Goal: Ask a question

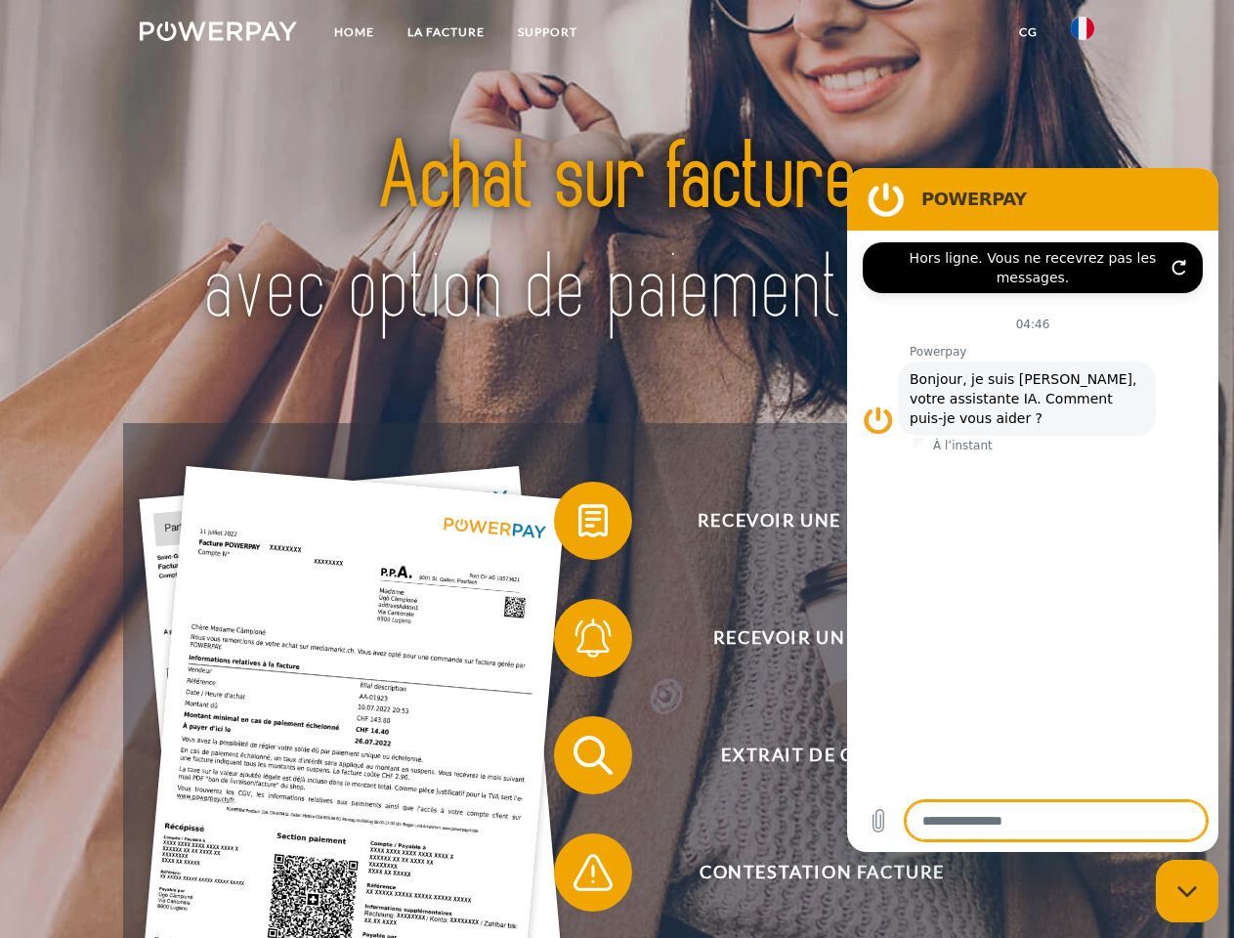
click at [218, 34] on img at bounding box center [218, 32] width 157 height 20
click at [1083, 34] on img at bounding box center [1082, 28] width 23 height 23
click at [1028, 32] on link "CG" at bounding box center [1029, 32] width 52 height 35
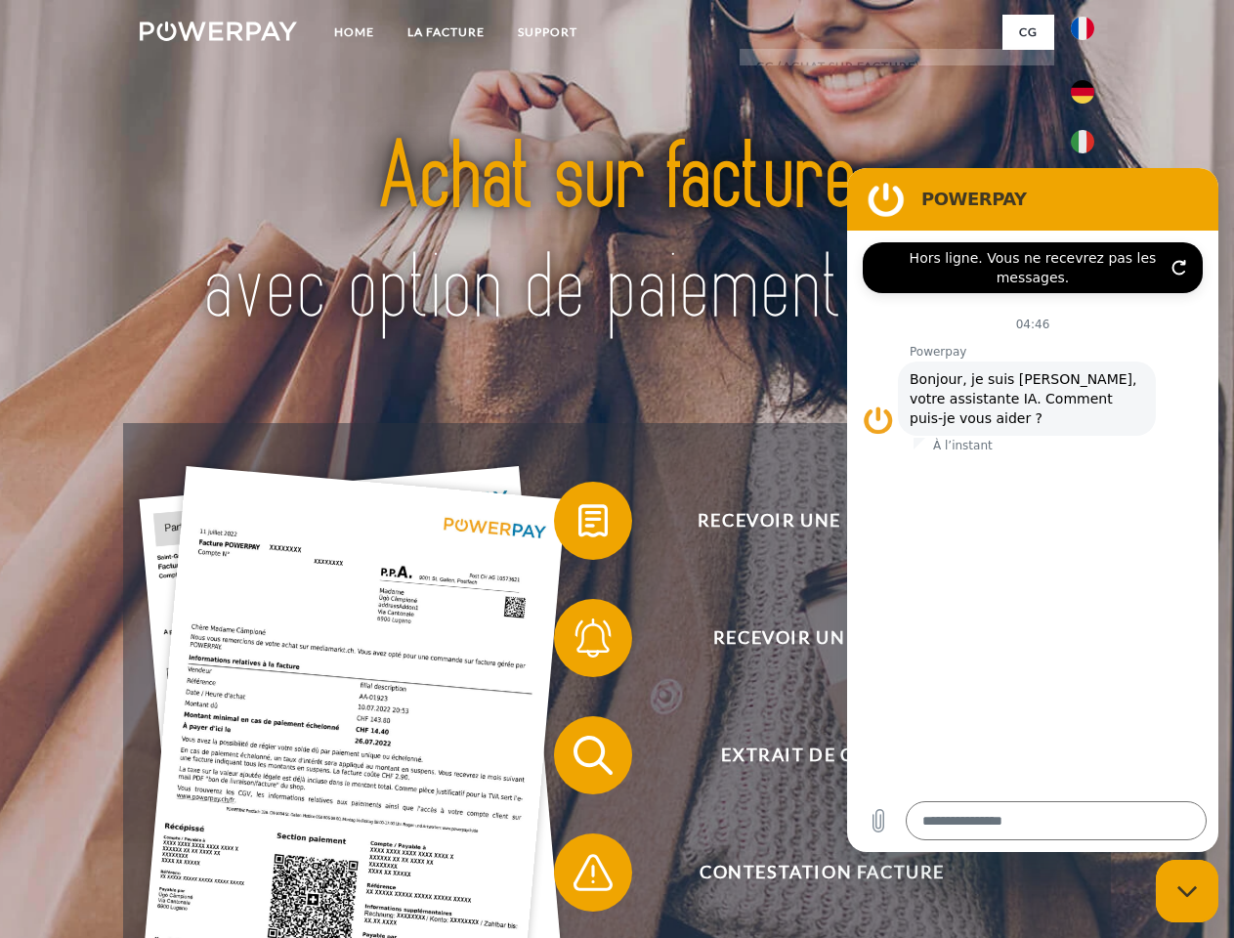
click at [579, 525] on span at bounding box center [564, 521] width 98 height 98
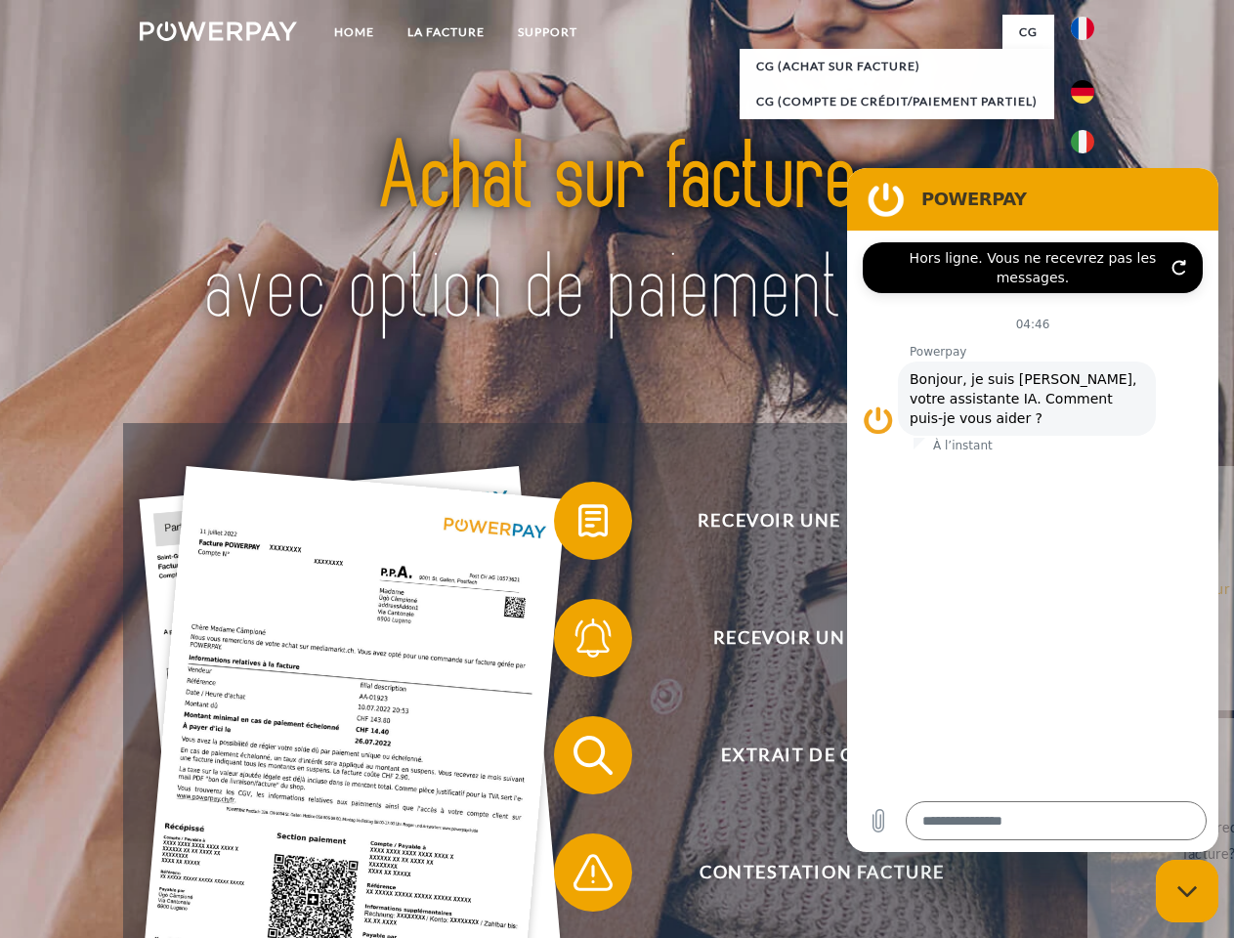
click at [579, 642] on div "Recevoir une facture ? Recevoir un rappel? Extrait de compte retour" at bounding box center [616, 814] width 987 height 782
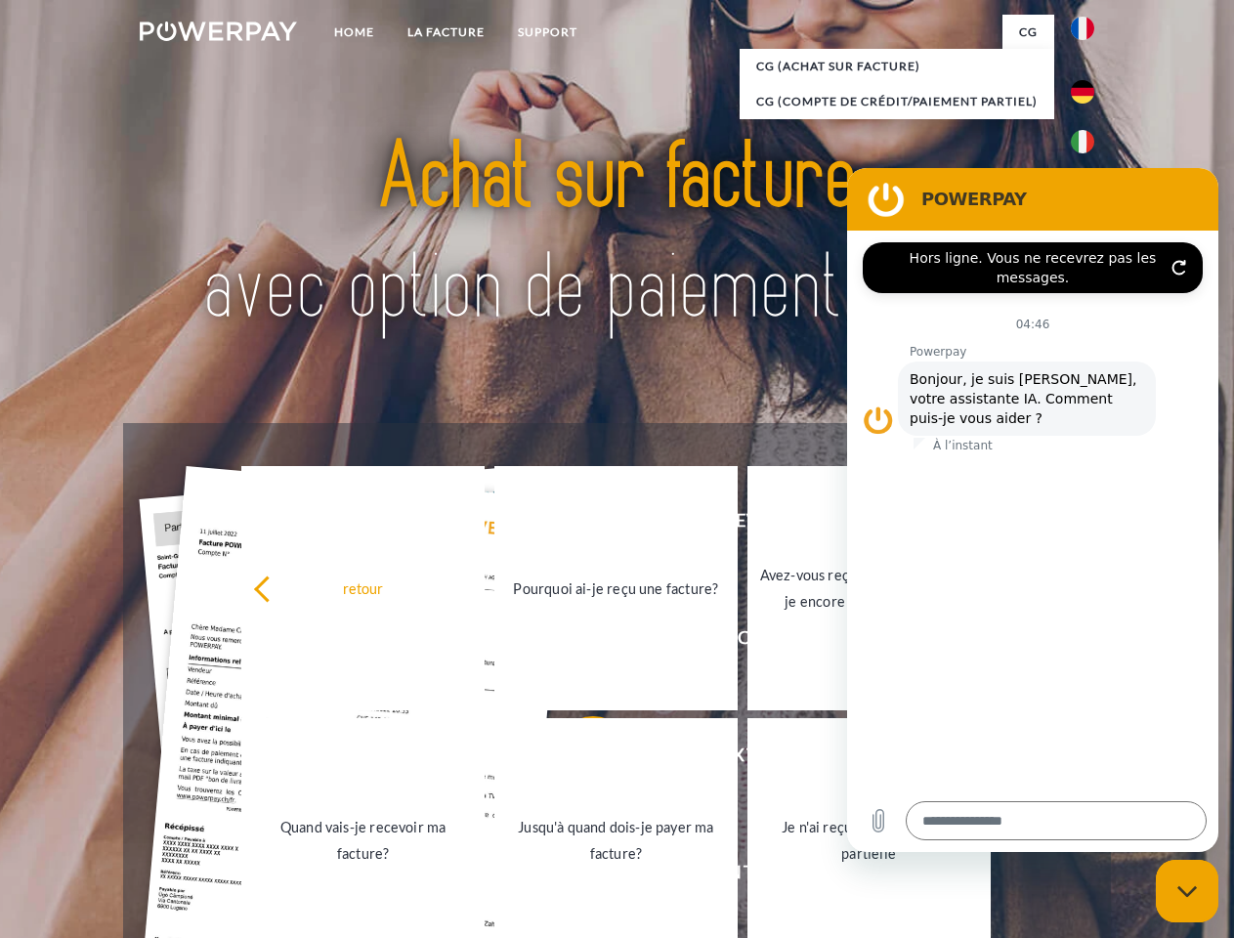
click at [579, 759] on link "Jusqu'à quand dois-je payer ma facture?" at bounding box center [616, 840] width 243 height 244
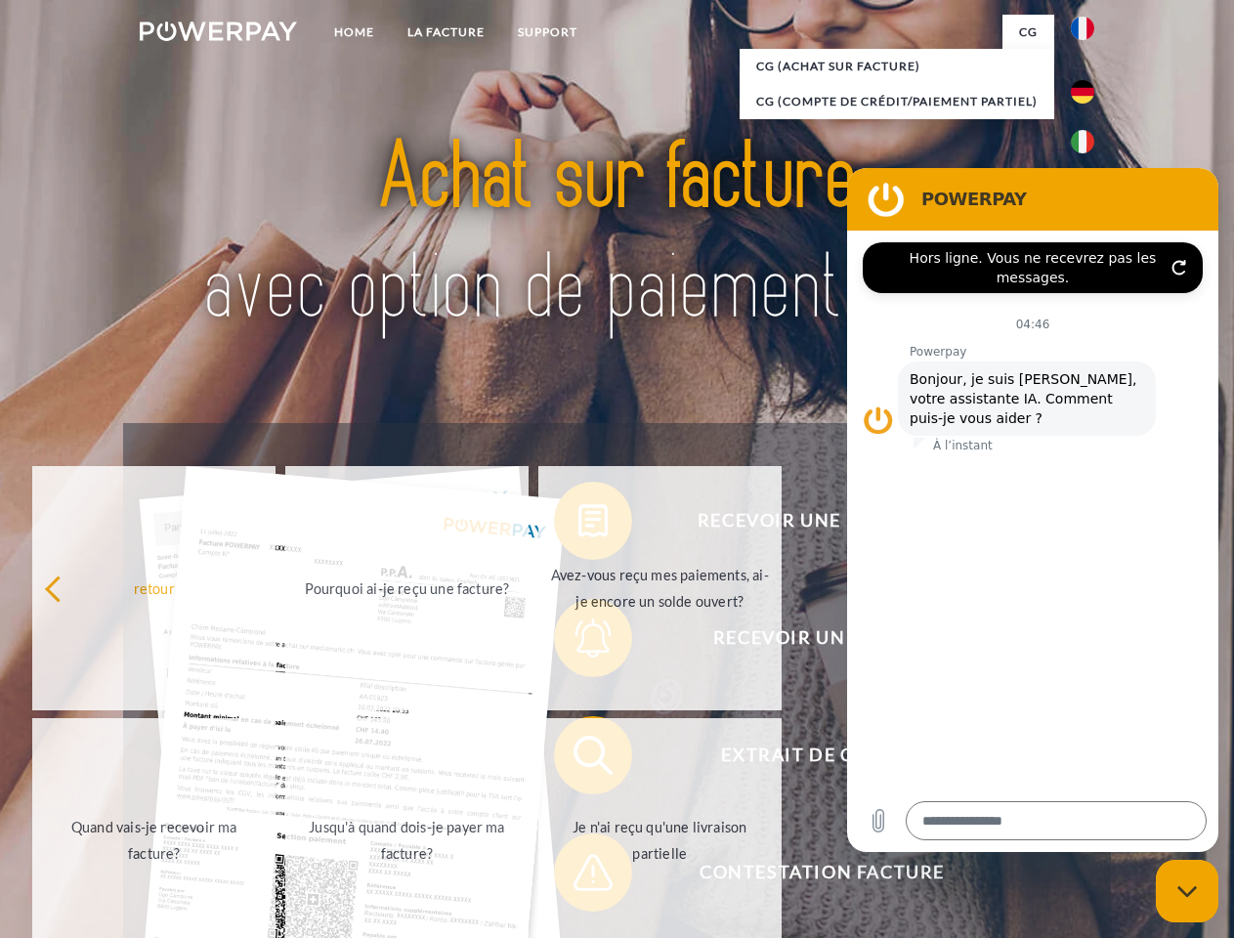
click at [579, 877] on span at bounding box center [564, 873] width 98 height 98
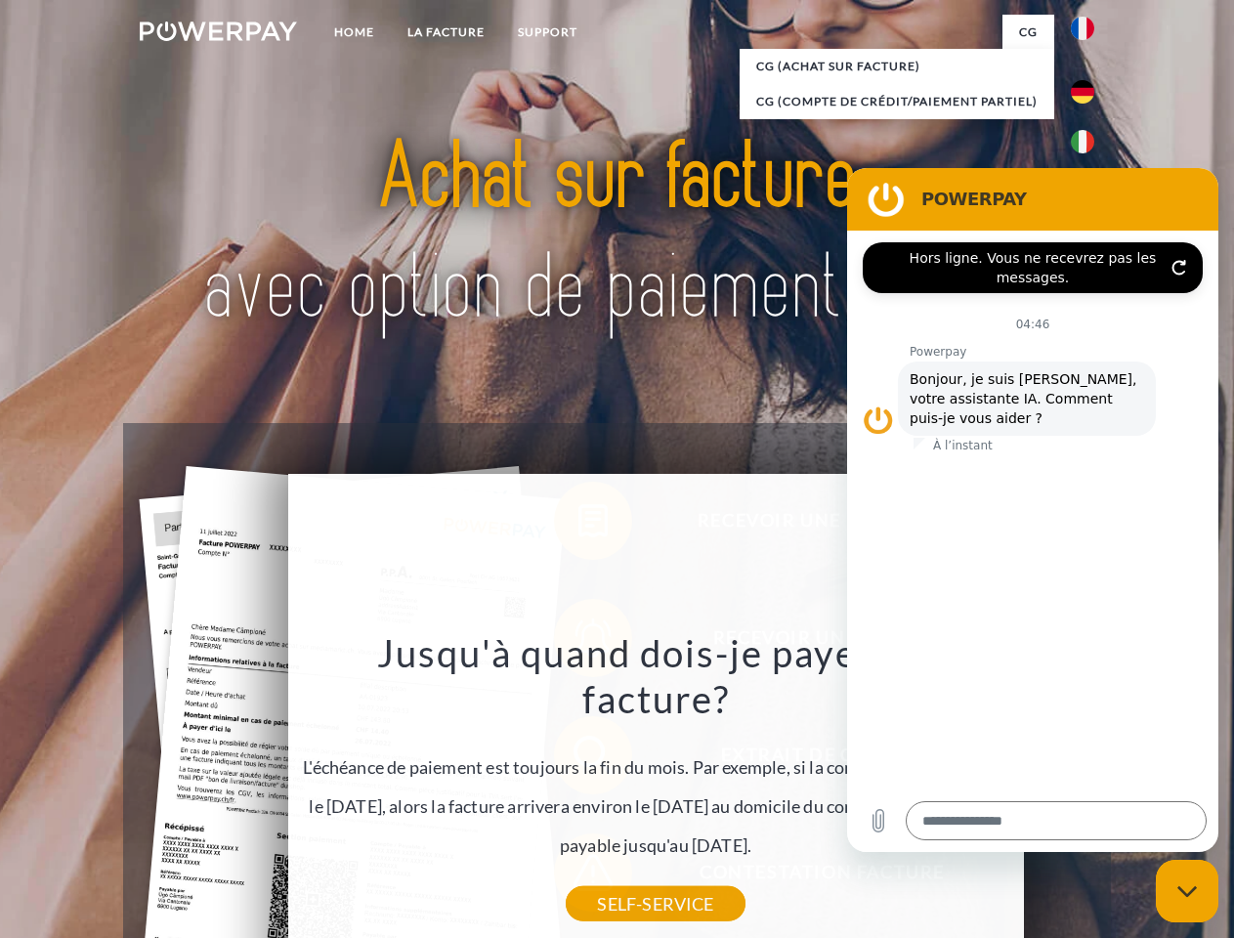
click at [1188, 891] on icon "Fermer la fenêtre de messagerie" at bounding box center [1188, 891] width 21 height 13
type textarea "*"
